Goal: Information Seeking & Learning: Understand process/instructions

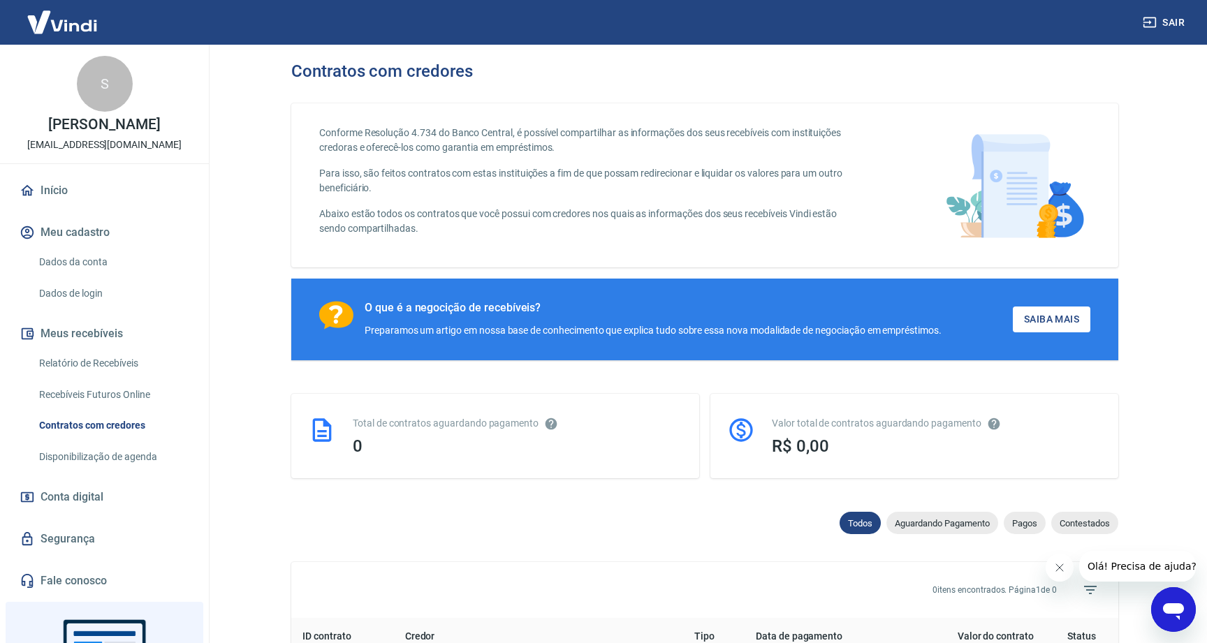
click at [561, 209] on p "Abaixo estão todos os contratos que você possui com credores nos quais as infor…" at bounding box center [589, 221] width 540 height 29
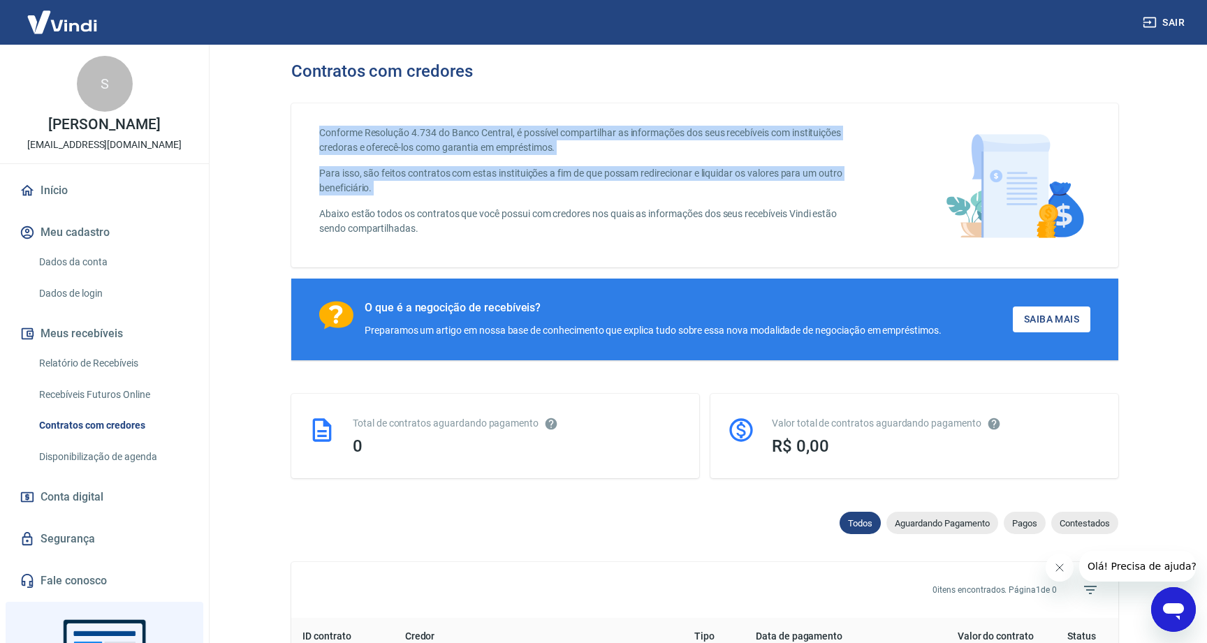
click at [561, 209] on p "Abaixo estão todos os contratos que você possui com credores nos quais as infor…" at bounding box center [589, 221] width 540 height 29
click at [613, 168] on p "Para isso, são feitos contratos com estas instituições a fim de que possam redi…" at bounding box center [589, 180] width 540 height 29
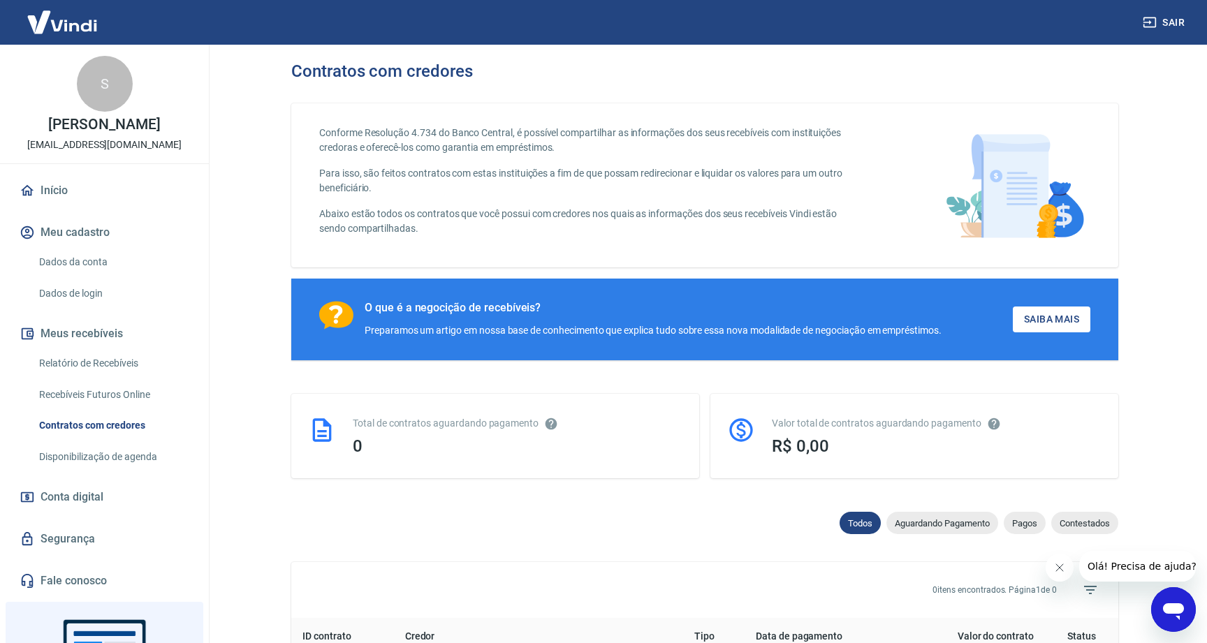
click at [613, 168] on p "Para isso, são feitos contratos com estas instituições a fim de que possam redi…" at bounding box center [589, 180] width 540 height 29
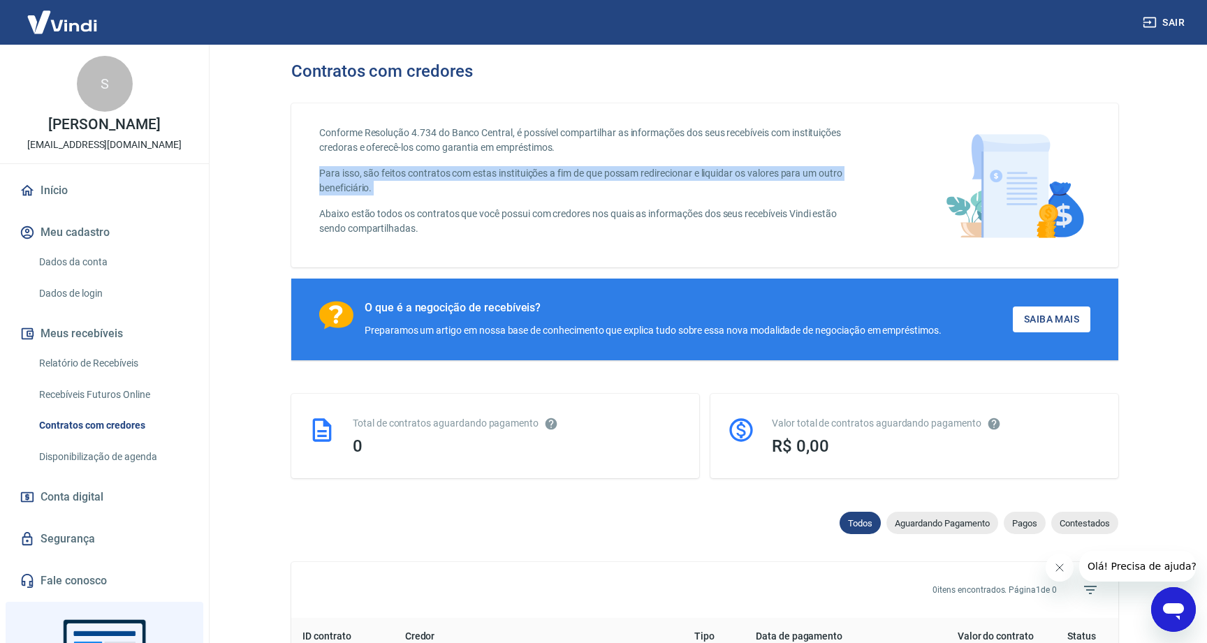
click at [379, 238] on div "Conforme Resolução 4.734 do Banco Central, é possível compartilhar as informaçõ…" at bounding box center [589, 185] width 540 height 119
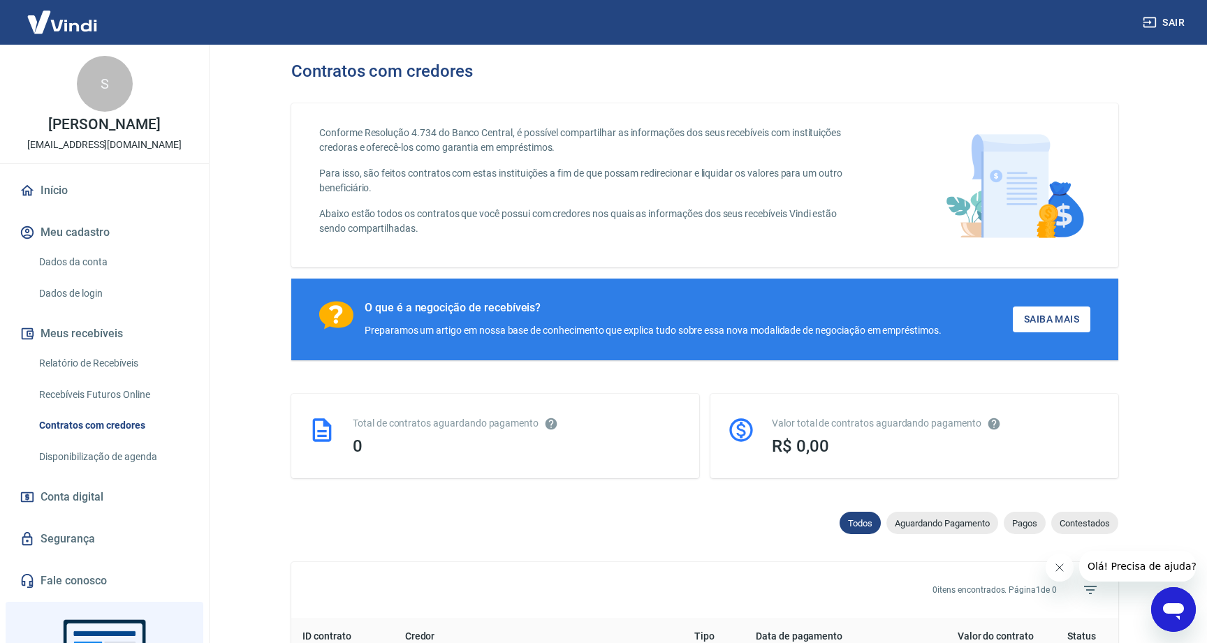
click at [379, 238] on div "Conforme Resolução 4.734 do Banco Central, é possível compartilhar as informaçõ…" at bounding box center [589, 185] width 540 height 119
click at [384, 233] on p "Abaixo estão todos os contratos que você possui com credores nos quais as infor…" at bounding box center [589, 221] width 540 height 29
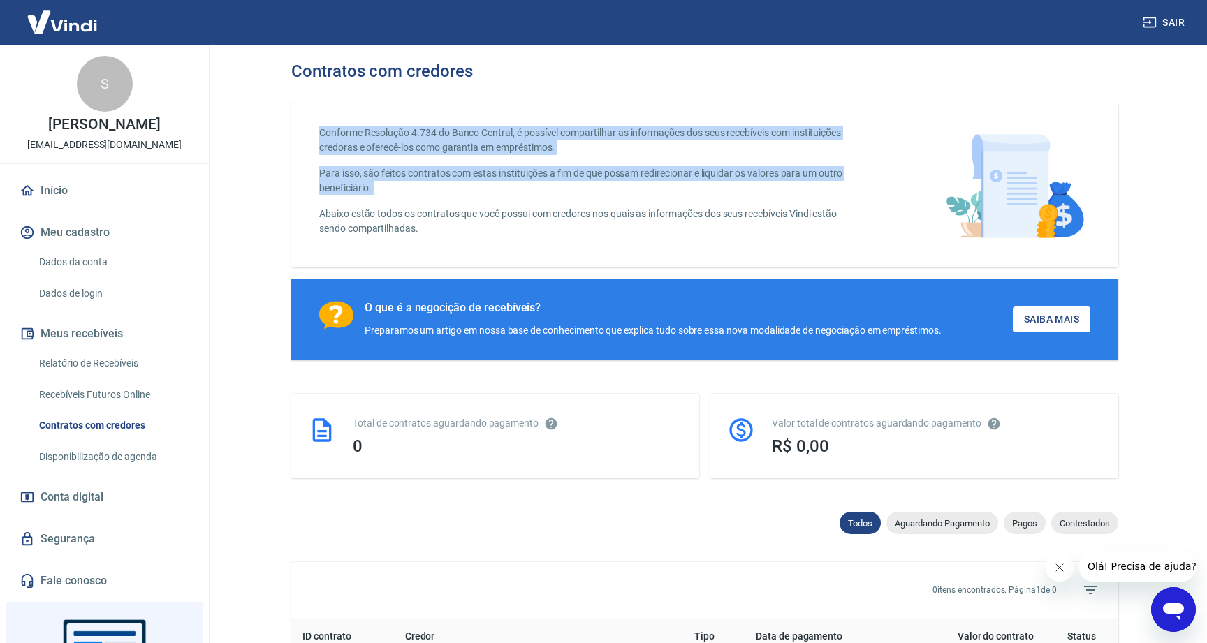
click at [419, 178] on p "Para isso, são feitos contratos com estas instituições a fim de que possam redi…" at bounding box center [589, 180] width 540 height 29
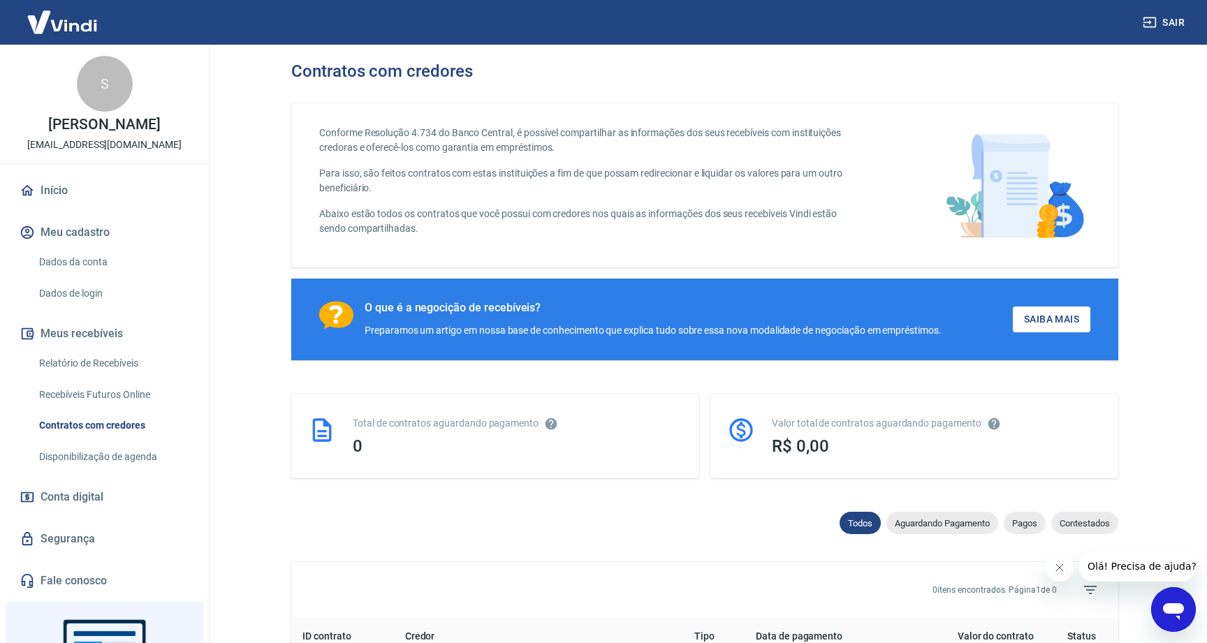
click at [419, 178] on p "Para isso, são feitos contratos com estas instituições a fim de que possam redi…" at bounding box center [589, 180] width 540 height 29
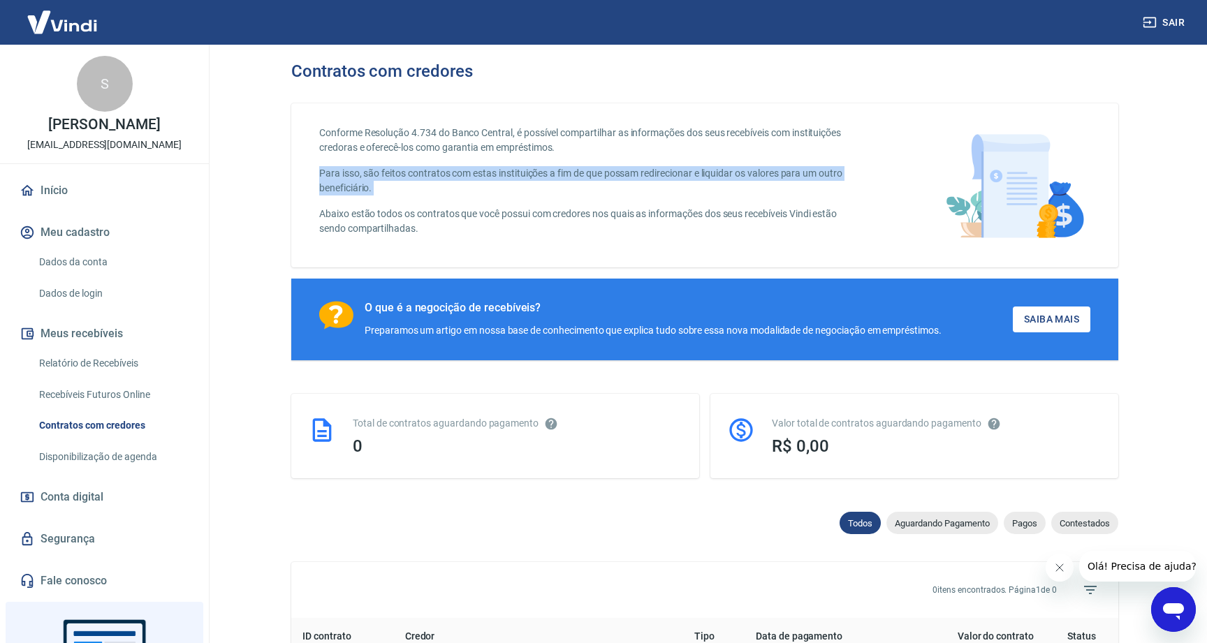
click at [470, 140] on p "Conforme Resolução 4.734 do Banco Central, é possível compartilhar as informaçõ…" at bounding box center [589, 140] width 540 height 29
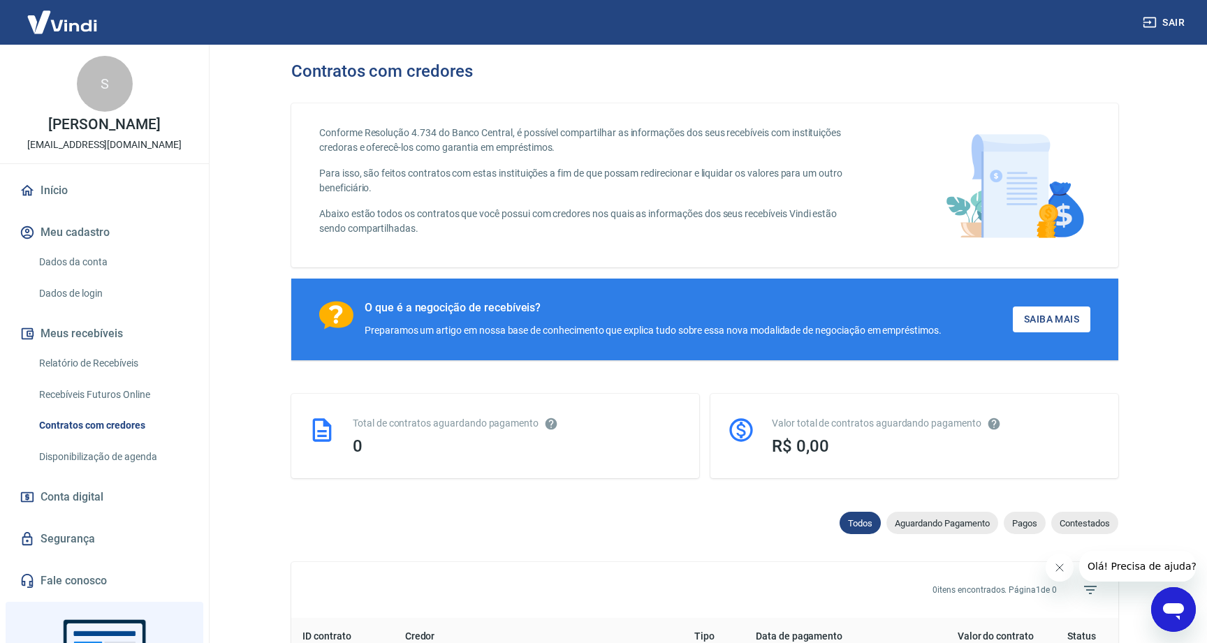
click at [470, 140] on p "Conforme Resolução 4.734 do Banco Central, é possível compartilhar as informaçõ…" at bounding box center [589, 140] width 540 height 29
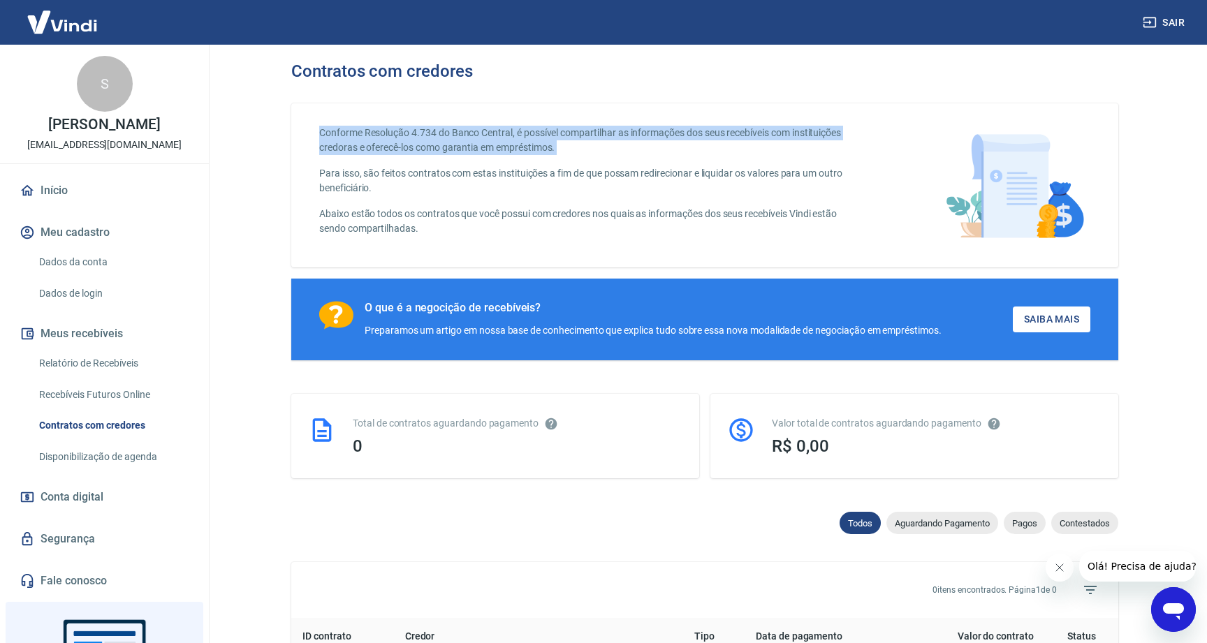
click at [459, 206] on div "Conforme Resolução 4.734 do Banco Central, é possível compartilhar as informaçõ…" at bounding box center [589, 185] width 540 height 119
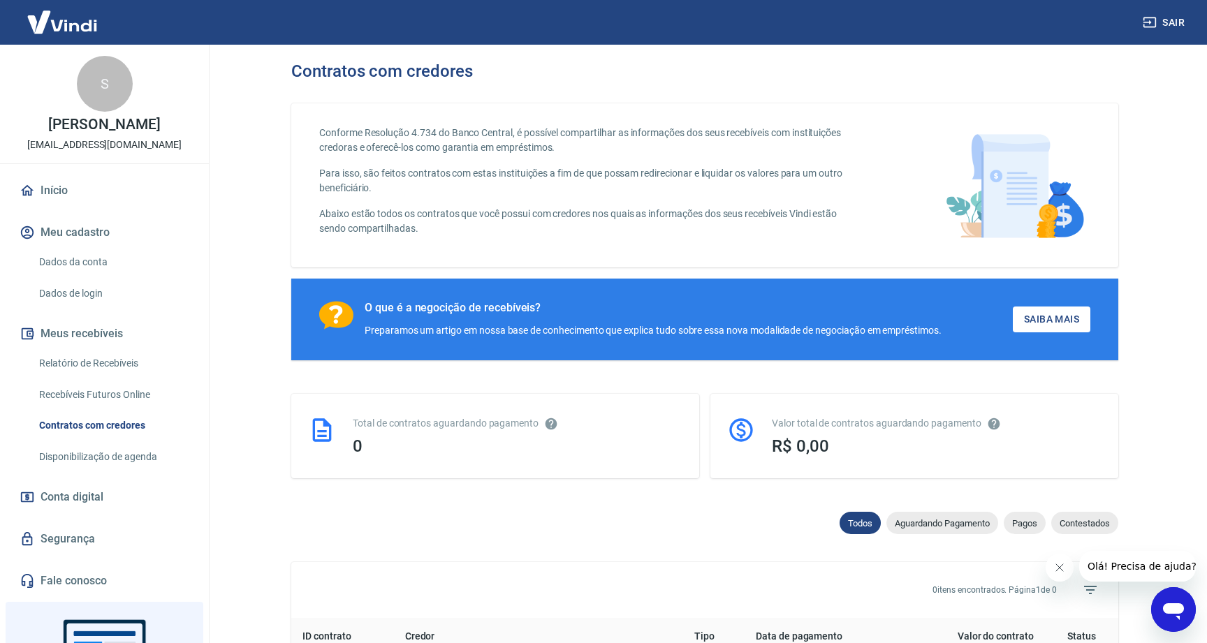
click at [459, 206] on div "Conforme Resolução 4.734 do Banco Central, é possível compartilhar as informaçõ…" at bounding box center [589, 185] width 540 height 119
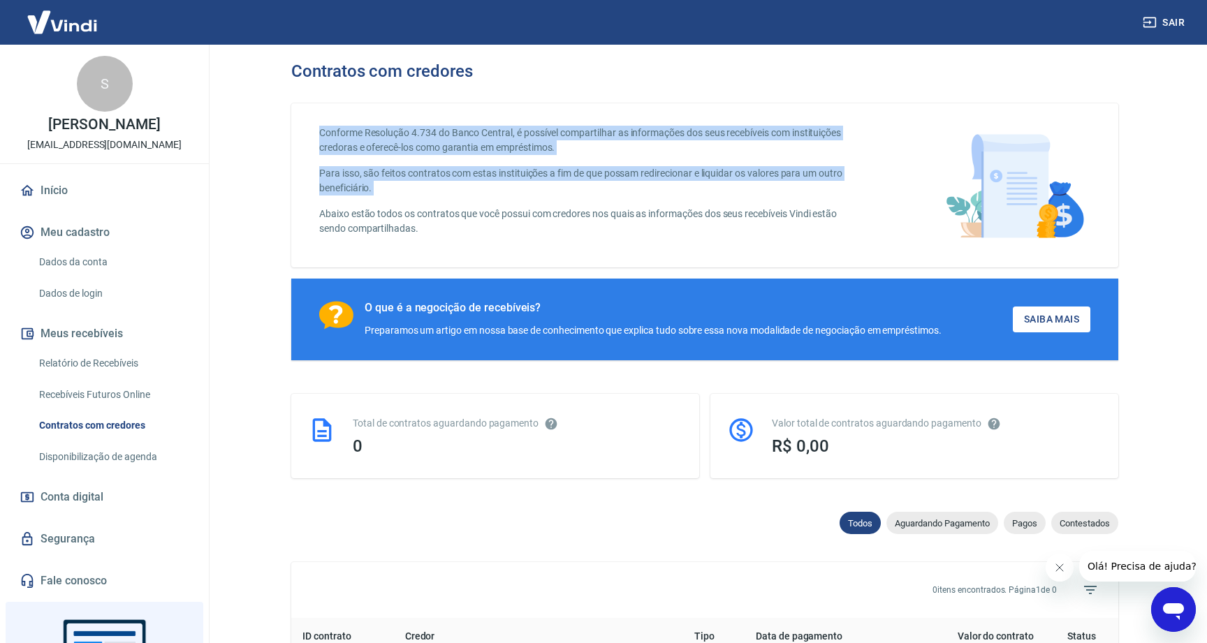
click at [626, 133] on p "Conforme Resolução 4.734 do Banco Central, é possível compartilhar as informaçõ…" at bounding box center [589, 140] width 540 height 29
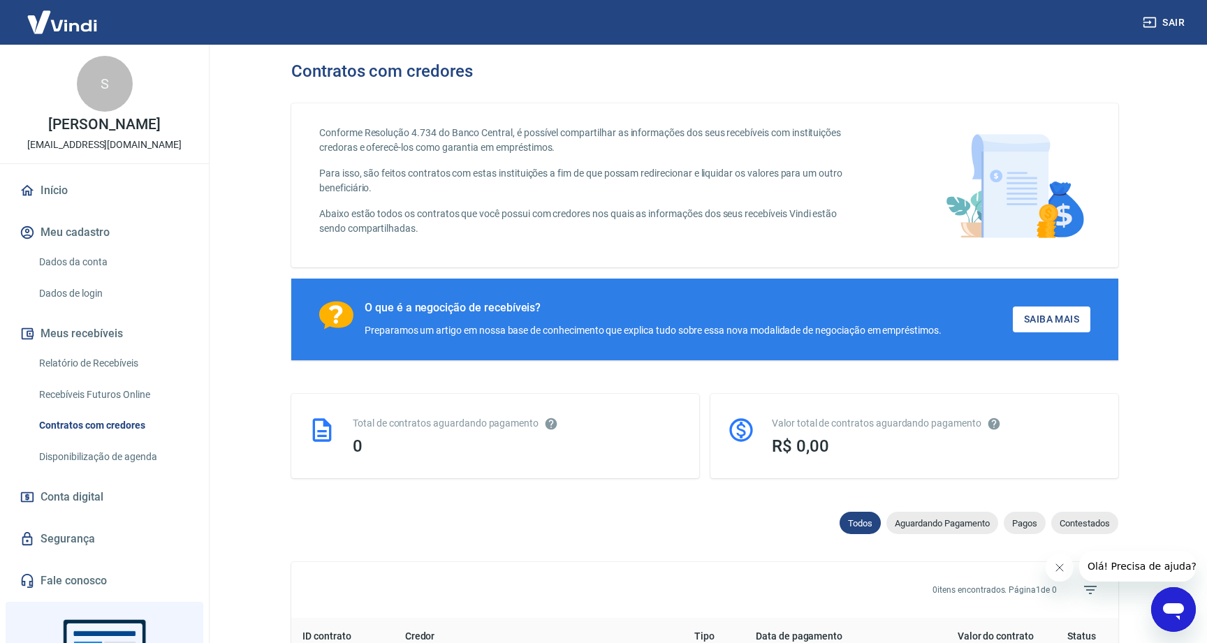
click at [626, 133] on p "Conforme Resolução 4.734 do Banco Central, é possível compartilhar as informaçõ…" at bounding box center [589, 140] width 540 height 29
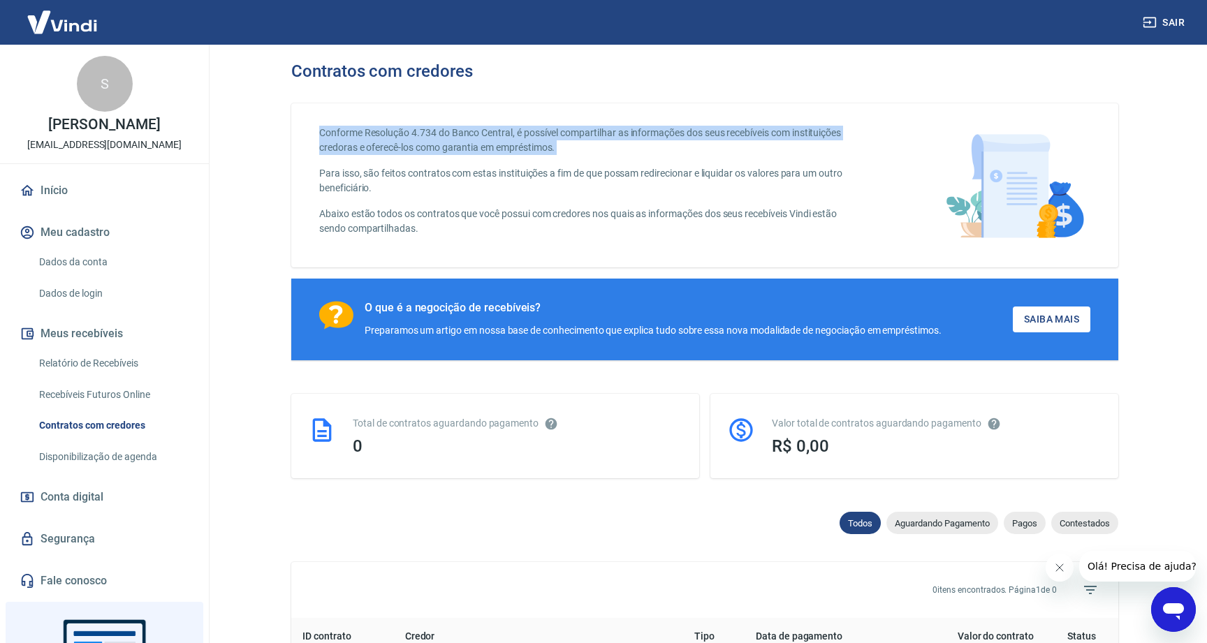
click at [402, 66] on h3 "Contratos com credores" at bounding box center [382, 71] width 182 height 20
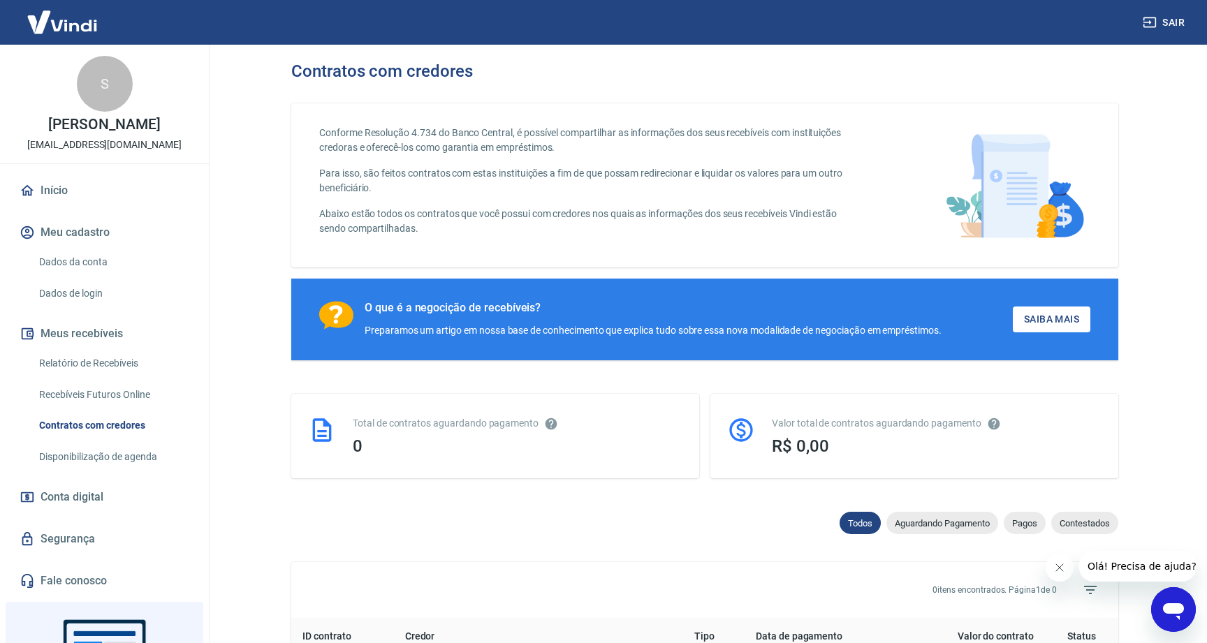
click at [402, 66] on h3 "Contratos com credores" at bounding box center [382, 71] width 182 height 20
click at [393, 151] on p "Conforme Resolução 4.734 do Banco Central, é possível compartilhar as informaçõ…" at bounding box center [589, 140] width 540 height 29
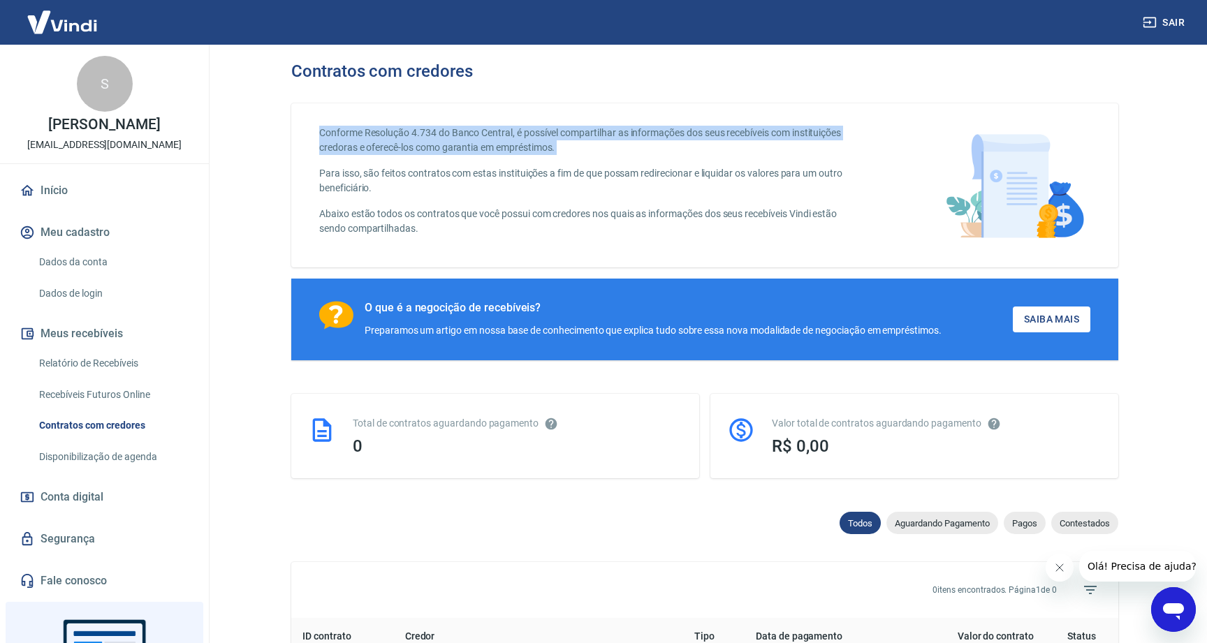
click at [409, 173] on p "Para isso, são feitos contratos com estas instituições a fim de que possam redi…" at bounding box center [589, 180] width 540 height 29
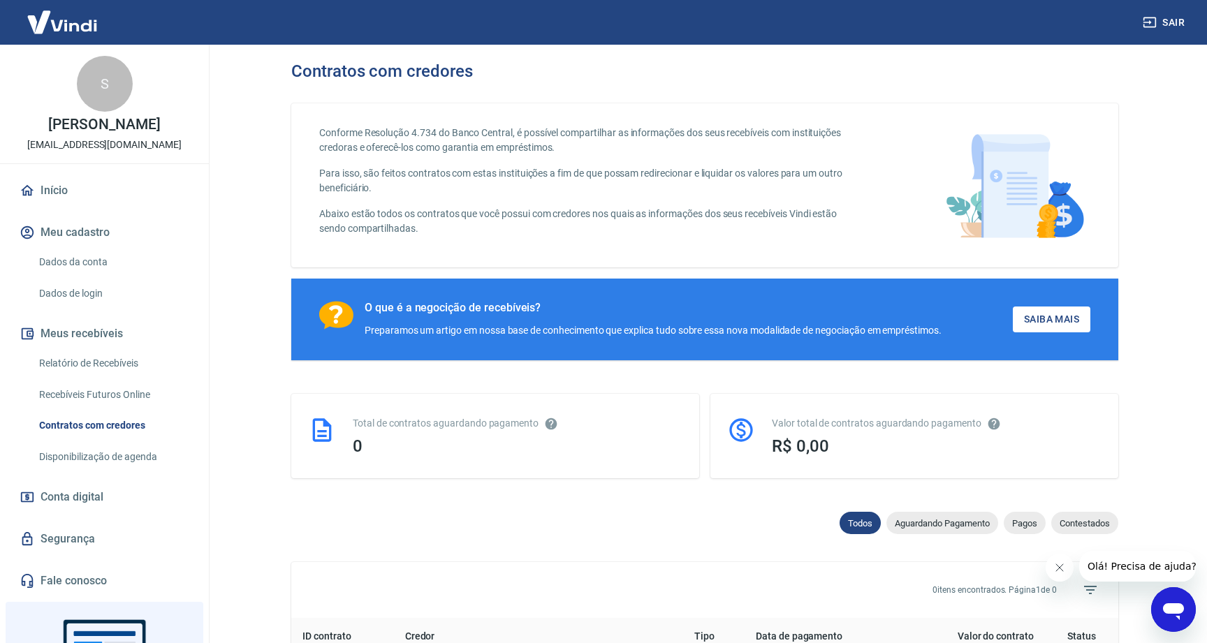
click at [409, 173] on p "Para isso, são feitos contratos com estas instituições a fim de que possam redi…" at bounding box center [589, 180] width 540 height 29
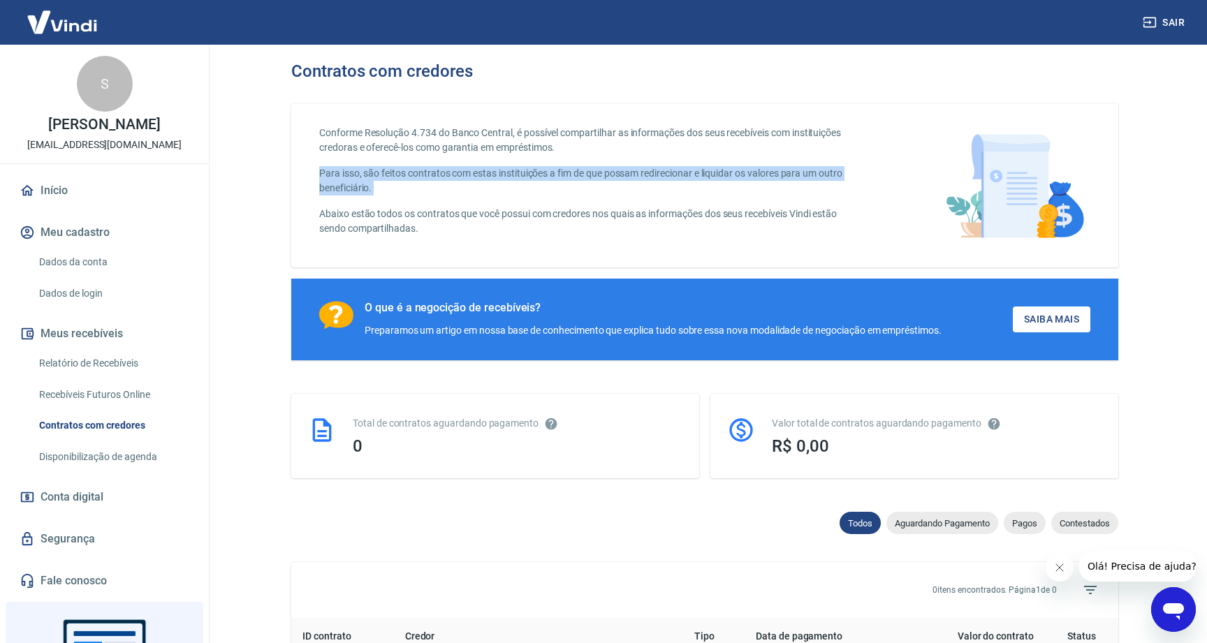
click at [358, 220] on p "Abaixo estão todos os contratos que você possui com credores nos quais as infor…" at bounding box center [589, 221] width 540 height 29
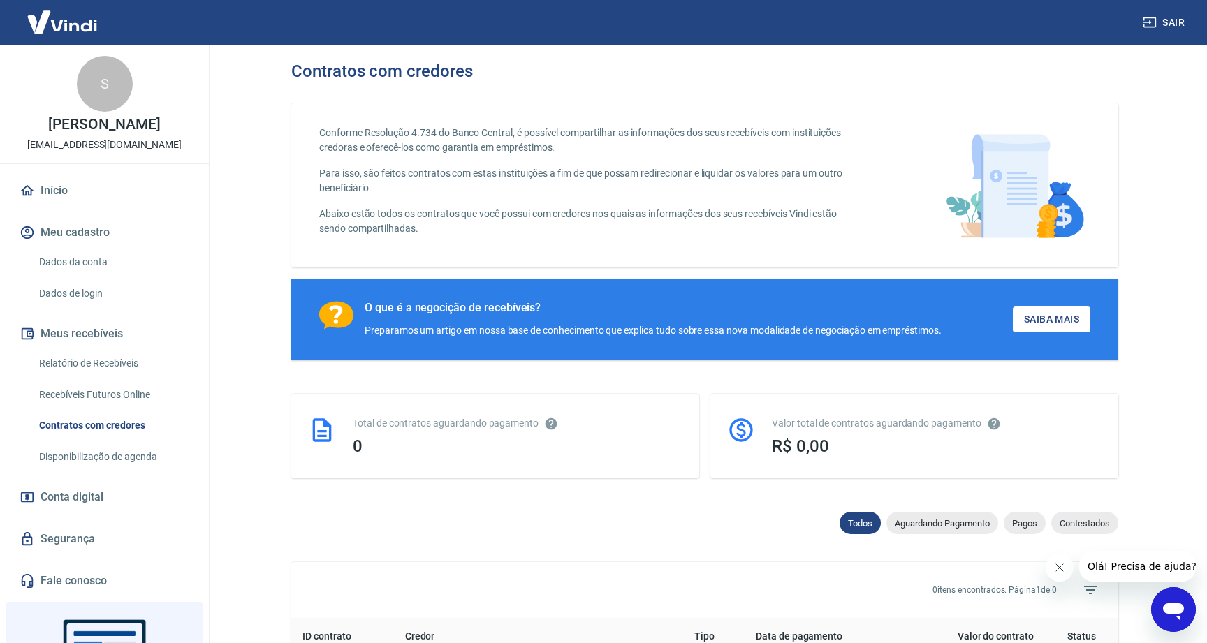
click at [358, 220] on p "Abaixo estão todos os contratos que você possui com credores nos quais as infor…" at bounding box center [589, 221] width 540 height 29
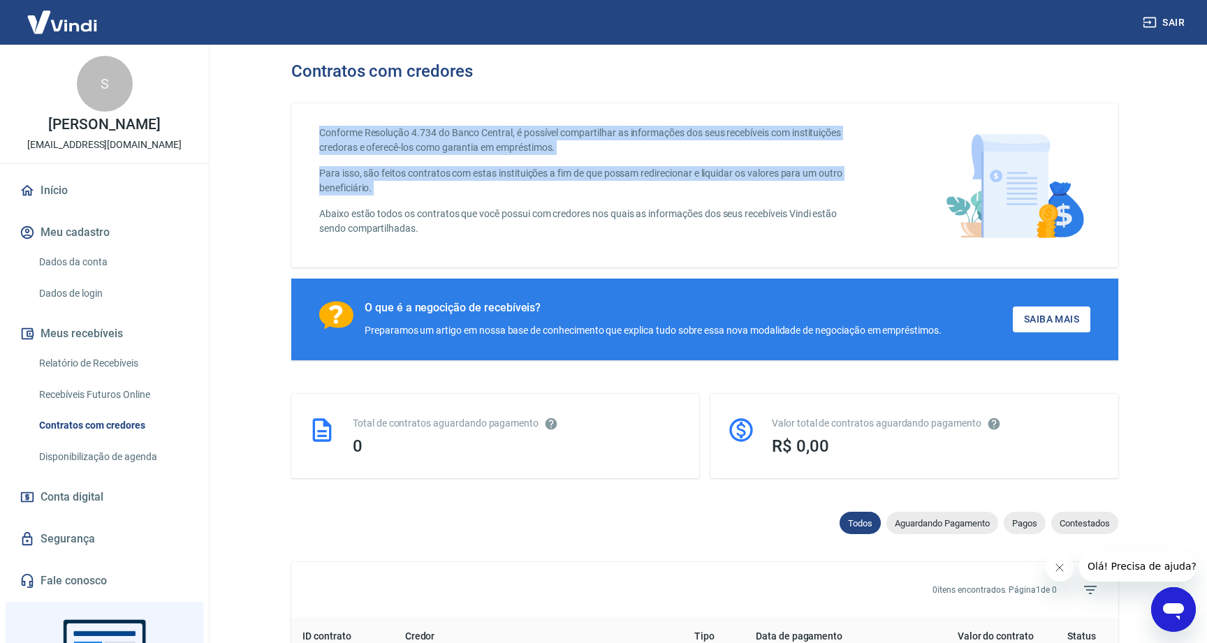
click at [454, 174] on p "Para isso, são feitos contratos com estas instituições a fim de que possam redi…" at bounding box center [589, 180] width 540 height 29
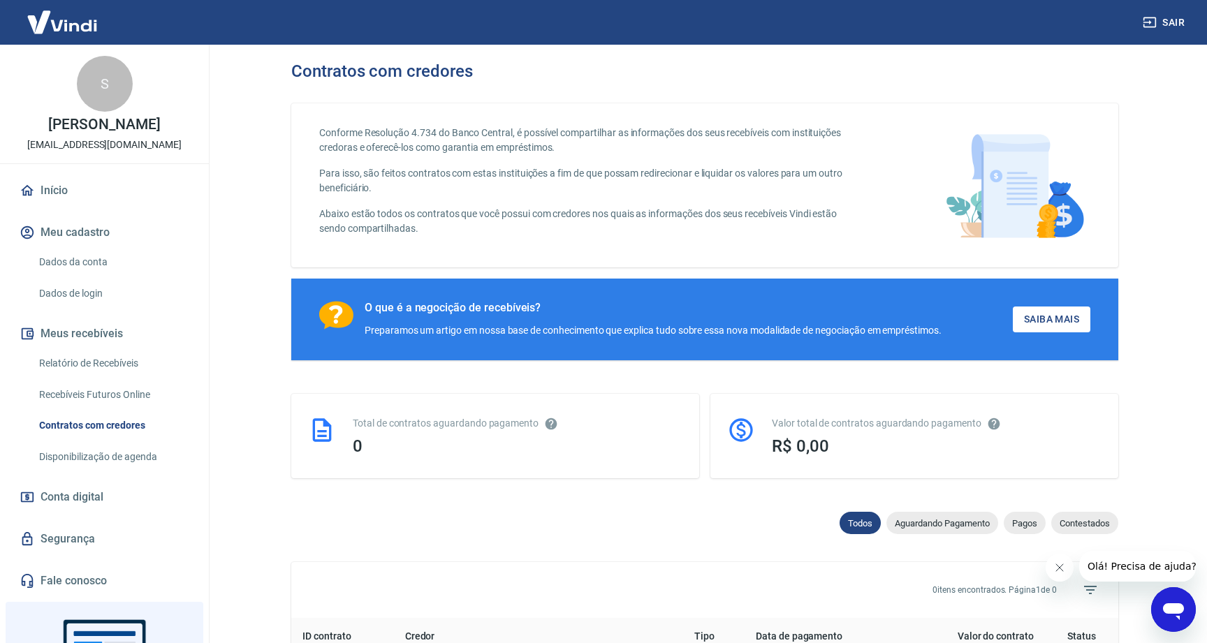
click at [454, 174] on p "Para isso, são feitos contratos com estas instituições a fim de que possam redi…" at bounding box center [589, 180] width 540 height 29
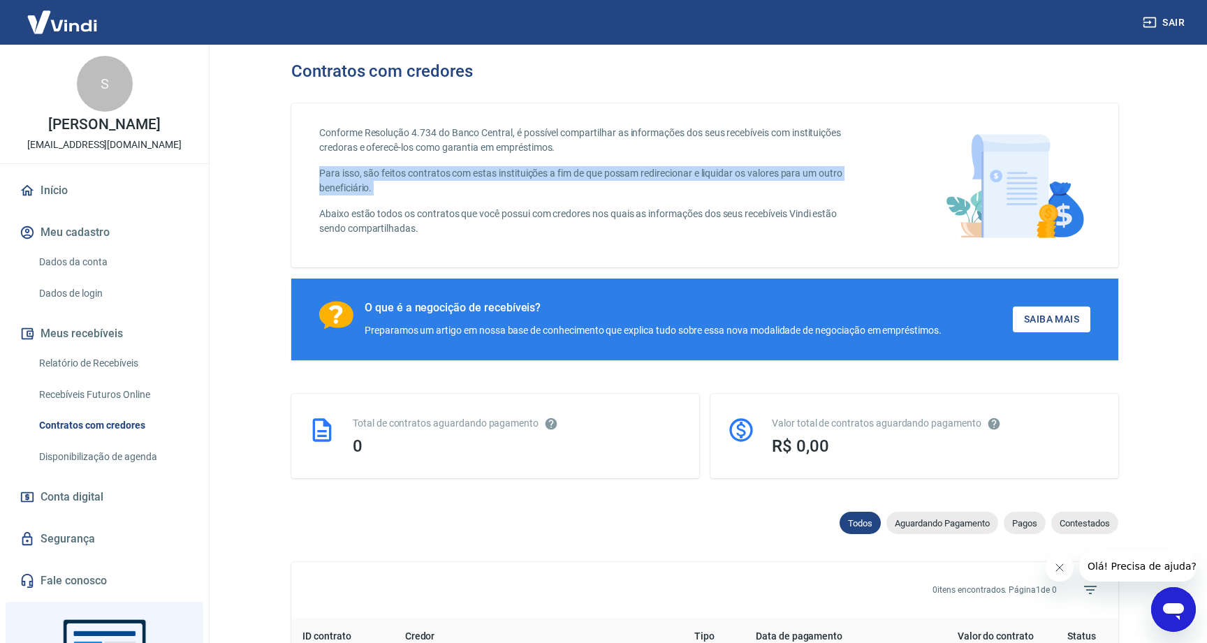
click at [490, 148] on p "Conforme Resolução 4.734 do Banco Central, é possível compartilhar as informaçõ…" at bounding box center [589, 140] width 540 height 29
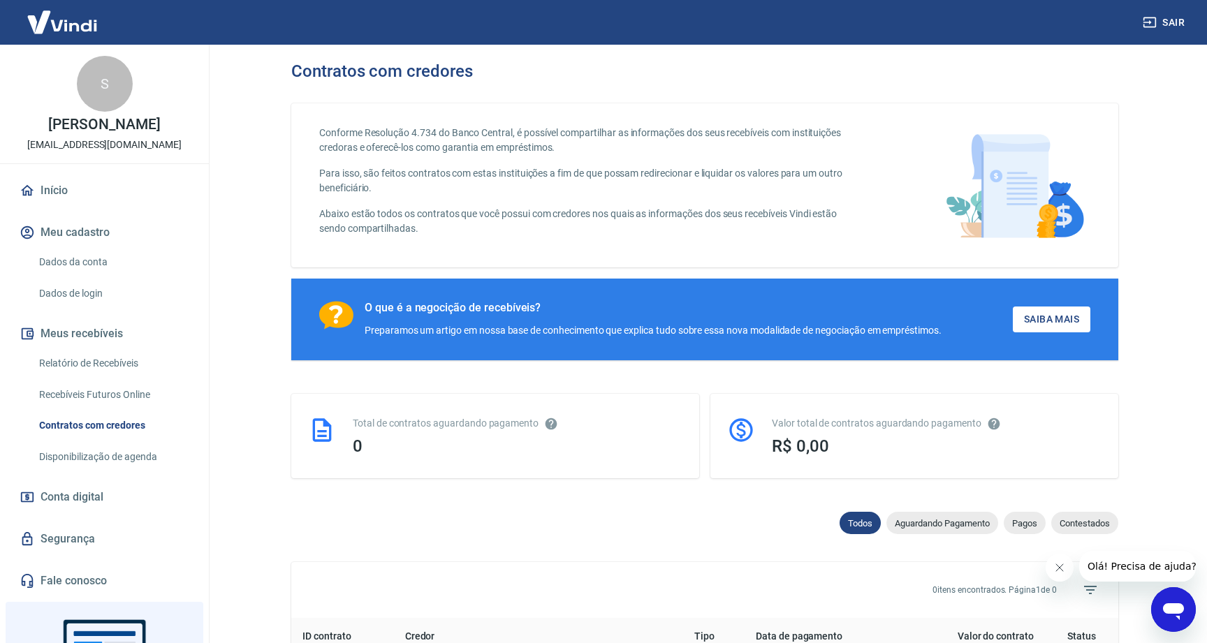
click at [490, 148] on p "Conforme Resolução 4.734 do Banco Central, é possível compartilhar as informaçõ…" at bounding box center [589, 140] width 540 height 29
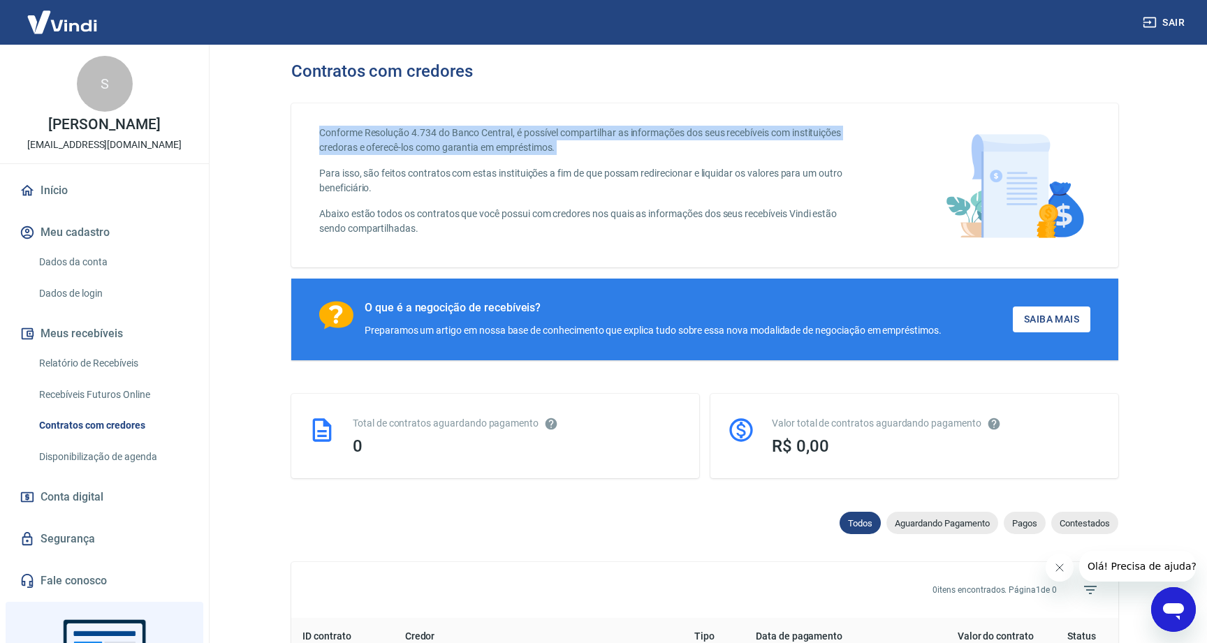
click at [700, 213] on p "Abaixo estão todos os contratos que você possui com credores nos quais as infor…" at bounding box center [589, 221] width 540 height 29
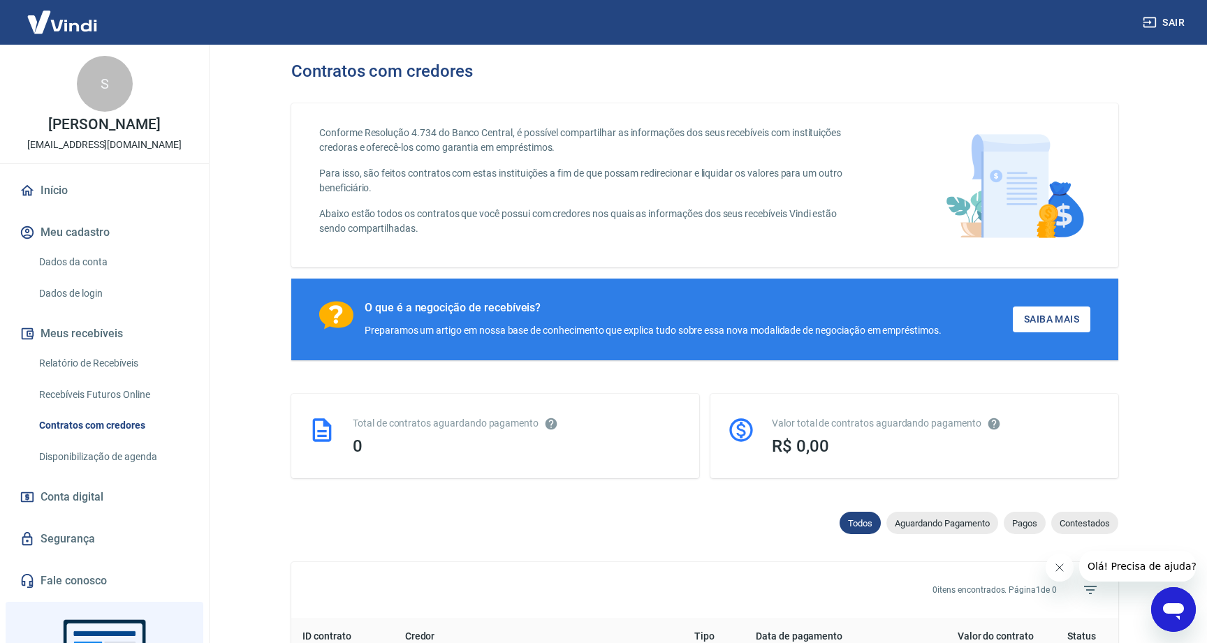
click at [700, 213] on p "Abaixo estão todos os contratos que você possui com credores nos quais as infor…" at bounding box center [589, 221] width 540 height 29
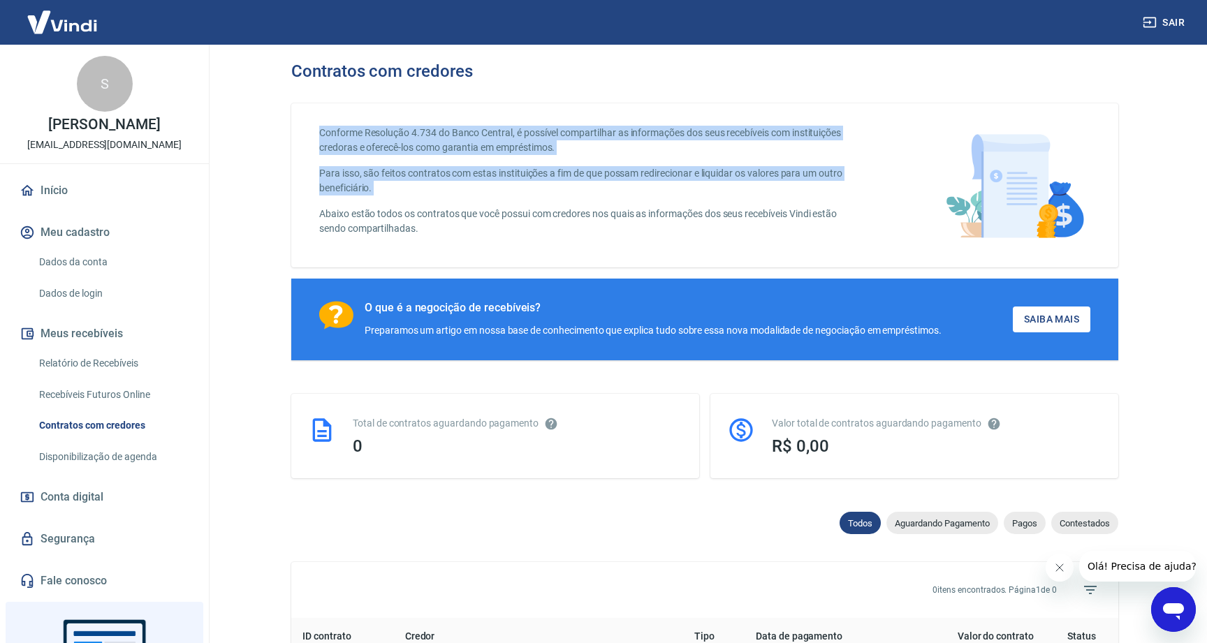
click at [372, 61] on h3 "Contratos com credores" at bounding box center [382, 71] width 182 height 20
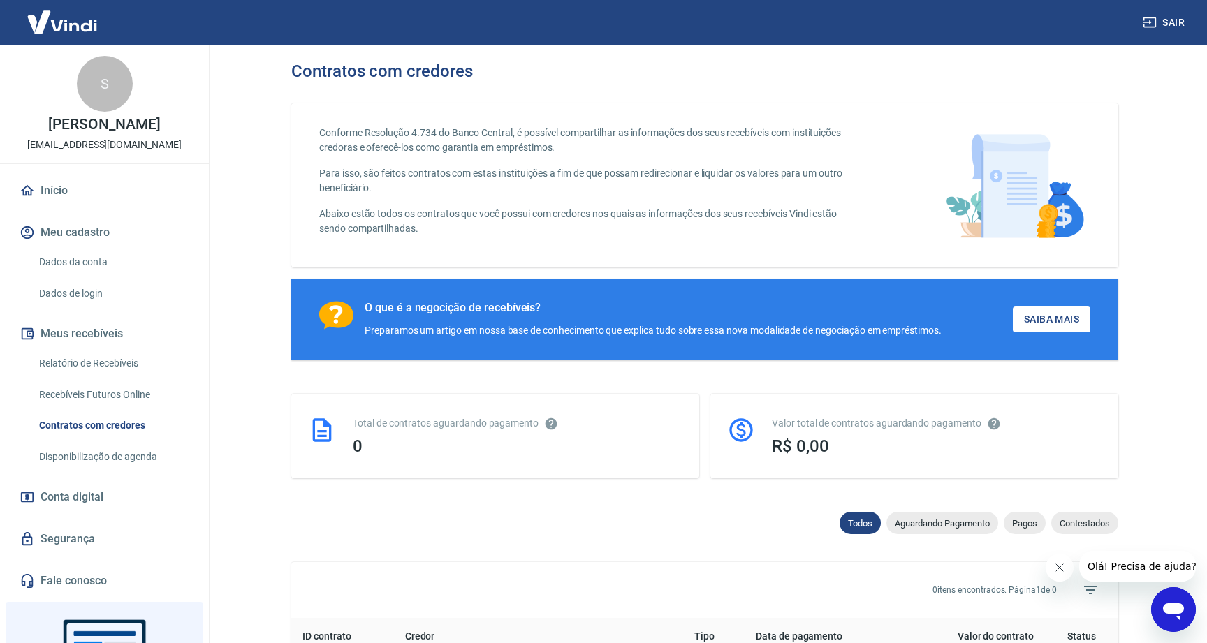
click at [372, 61] on h3 "Contratos com credores" at bounding box center [382, 71] width 182 height 20
click at [467, 151] on p "Conforme Resolução 4.734 do Banco Central, é possível compartilhar as informaçõ…" at bounding box center [589, 140] width 540 height 29
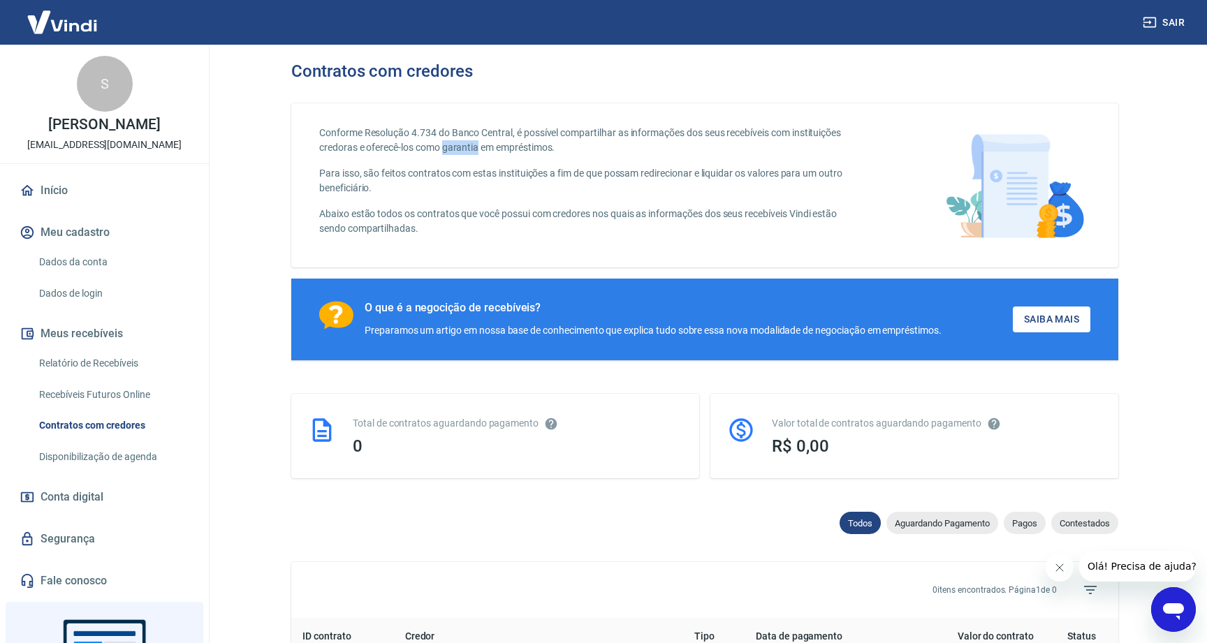
click at [467, 151] on p "Conforme Resolução 4.734 do Banco Central, é possível compartilhar as informaçõ…" at bounding box center [589, 140] width 540 height 29
